Goal: Task Accomplishment & Management: Use online tool/utility

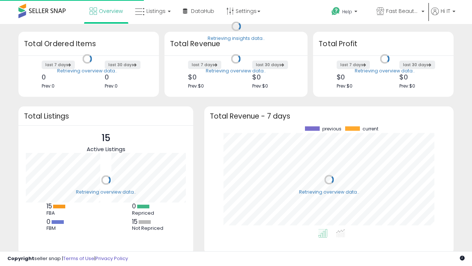
scroll to position [103, 235]
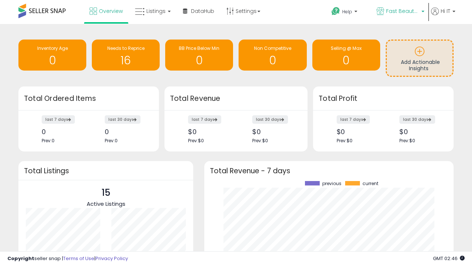
click at [400, 12] on span "Fast Beauty ([GEOGRAPHIC_DATA])" at bounding box center [402, 10] width 33 height 7
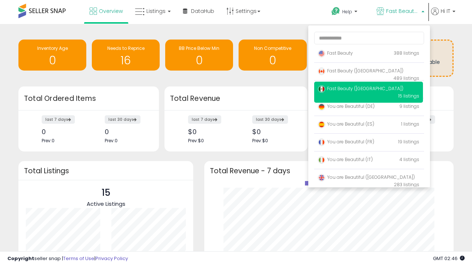
click at [369, 54] on p "Fast Beauty 388 listings" at bounding box center [368, 53] width 109 height 15
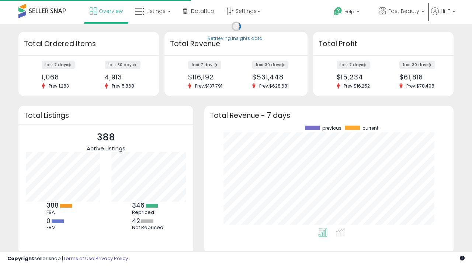
scroll to position [103, 235]
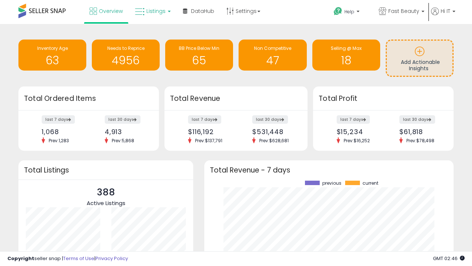
click at [152, 11] on span "Listings" at bounding box center [156, 10] width 19 height 7
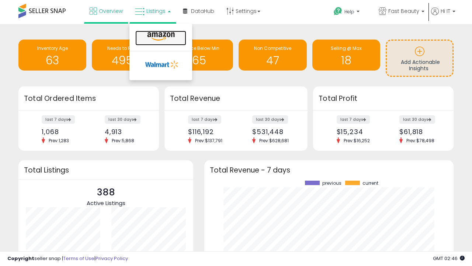
click at [160, 37] on icon at bounding box center [161, 37] width 32 height 10
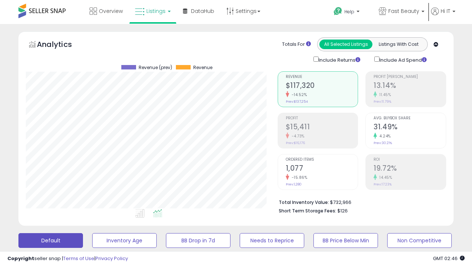
scroll to position [201, 0]
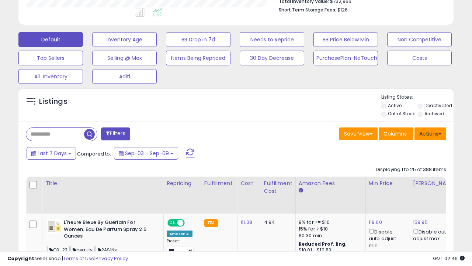
click at [431, 133] on button "Actions" at bounding box center [431, 133] width 32 height 13
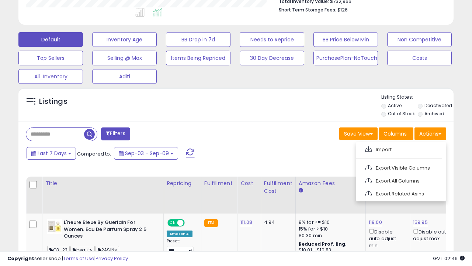
click at [369, 148] on span at bounding box center [368, 149] width 7 height 6
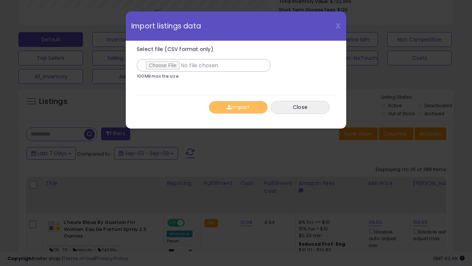
type input "**********"
click at [238, 107] on button "Import" at bounding box center [238, 107] width 59 height 13
